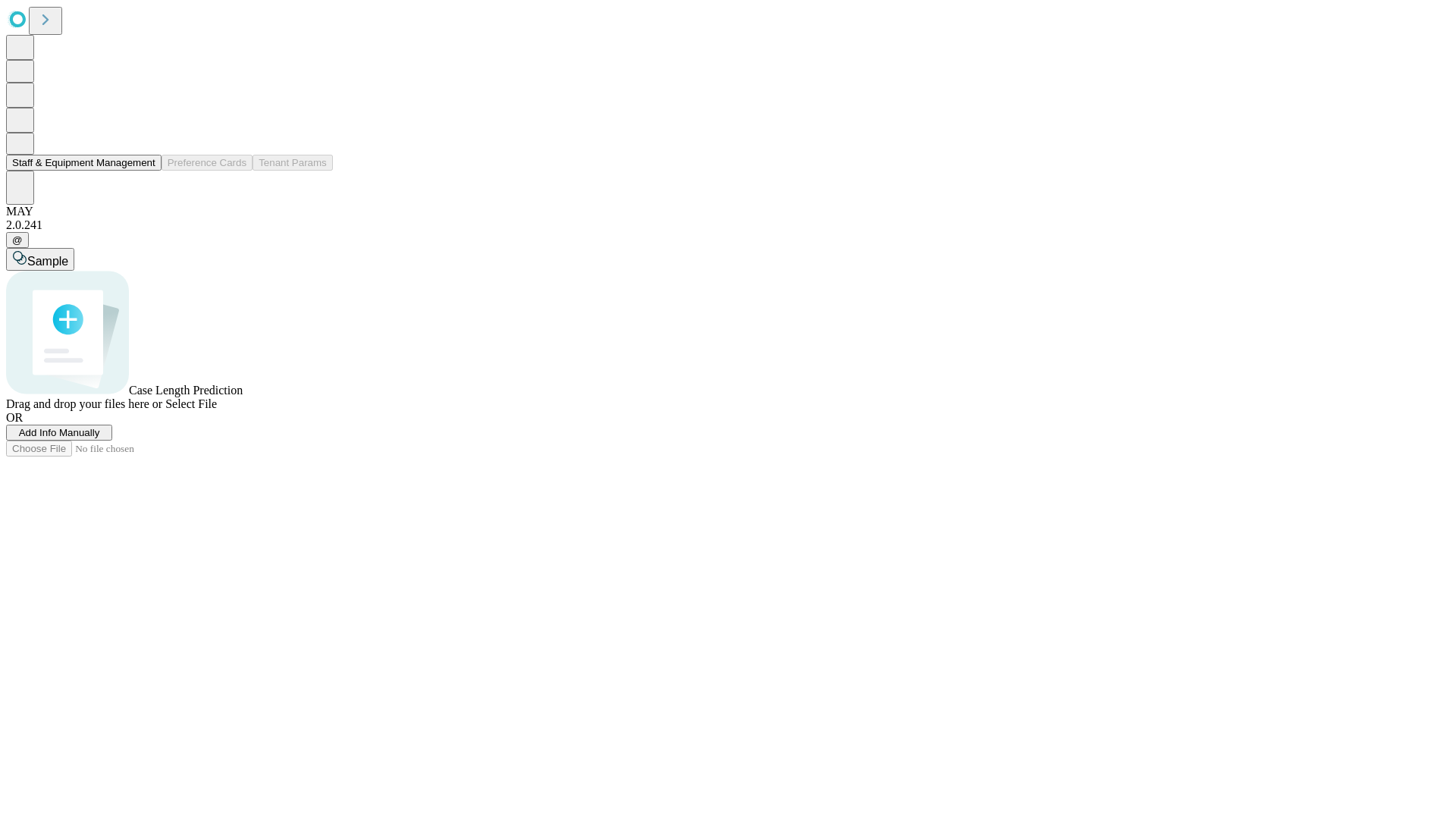
click at [144, 170] on button "Staff & Equipment Management" at bounding box center [84, 162] width 156 height 16
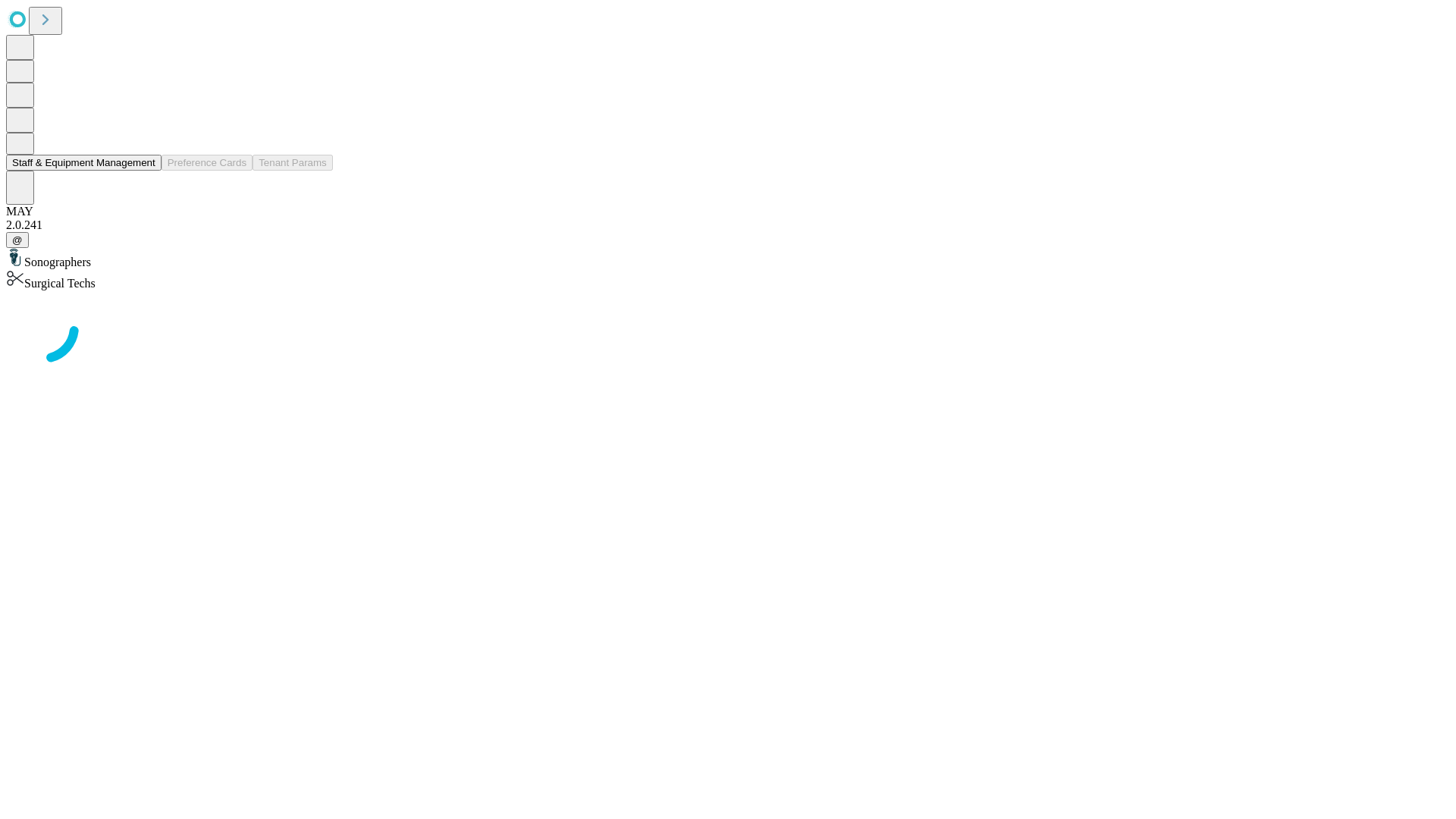
click at [144, 170] on button "Staff & Equipment Management" at bounding box center [84, 162] width 156 height 16
